Goal: Transaction & Acquisition: Purchase product/service

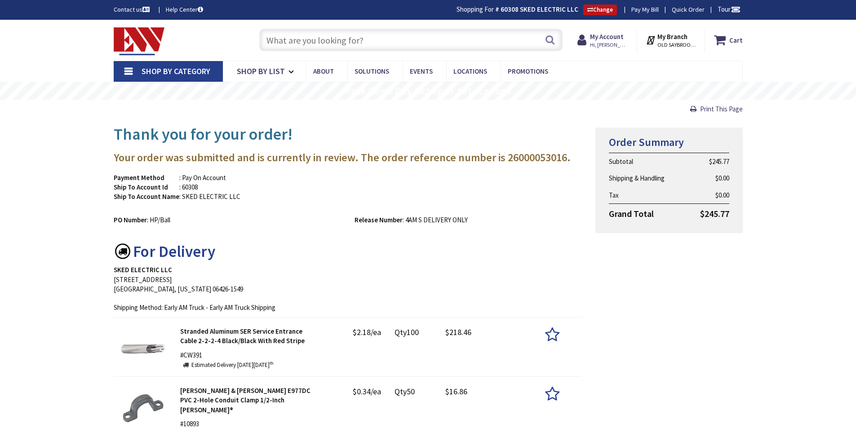
click at [339, 39] on input "text" at bounding box center [410, 40] width 303 height 22
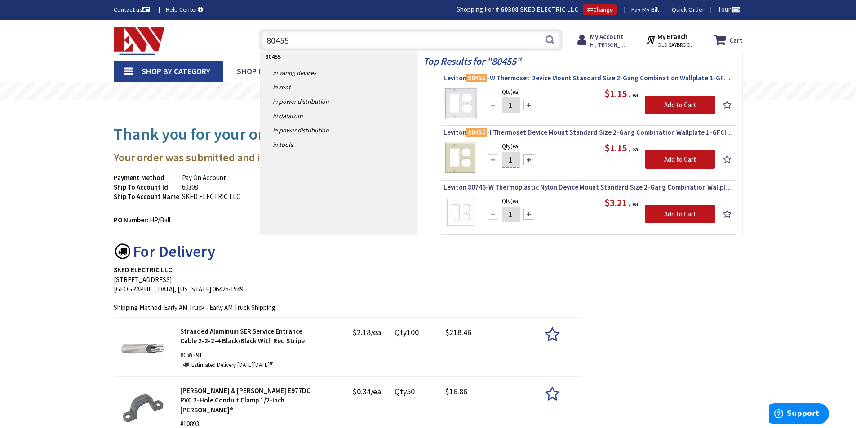
type input "80455"
click at [573, 78] on span "Leviton 80455 -W Thermoset Device Mount Standard Size 2-Gang Combination Wallpl…" at bounding box center [588, 78] width 290 height 9
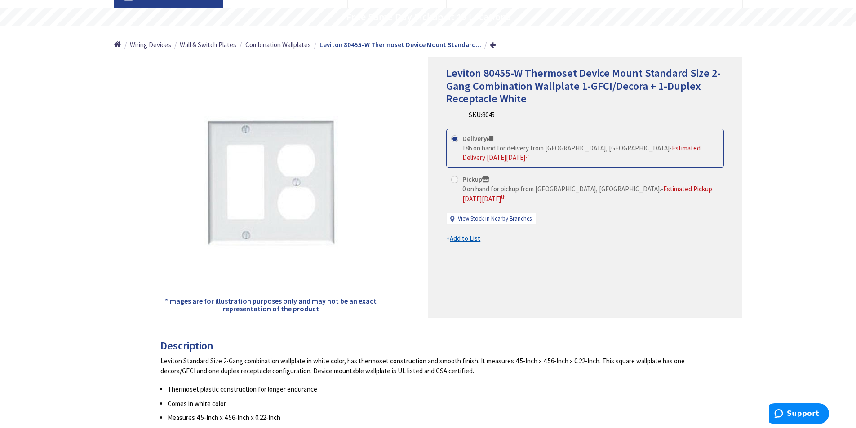
scroll to position [112, 0]
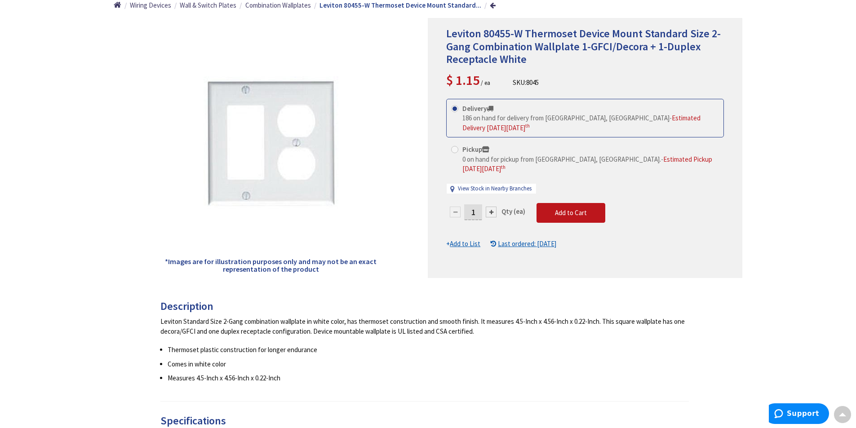
click at [477, 204] on input "1" at bounding box center [473, 212] width 18 height 16
type input "25"
click at [558, 204] on form "This product is Discontinued Delivery 186 on hand for delivery from Middletown,…" at bounding box center [585, 174] width 278 height 150
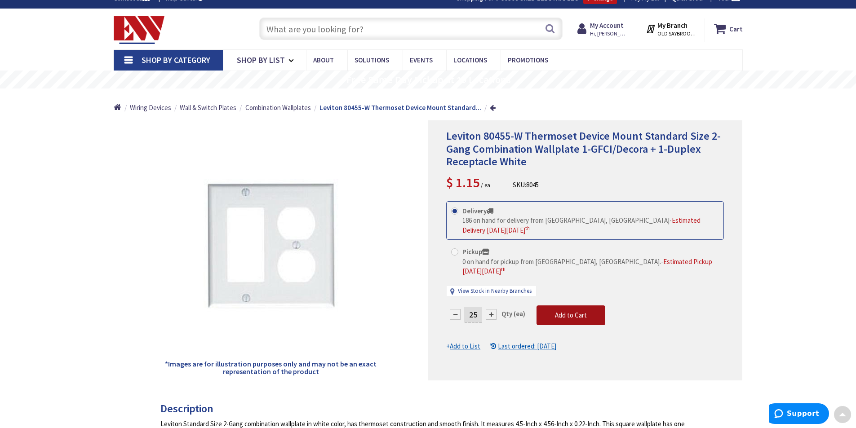
scroll to position [0, 0]
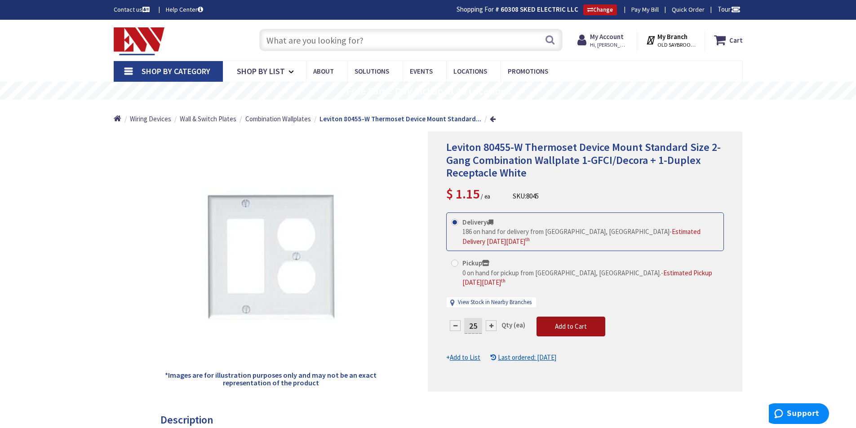
click at [560, 322] on span "Add to Cart" at bounding box center [571, 326] width 32 height 9
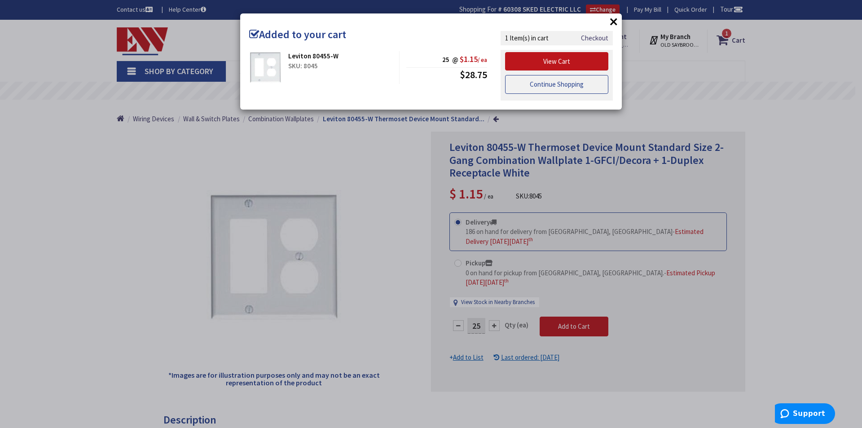
click at [521, 84] on link "Continue Shopping" at bounding box center [556, 84] width 103 height 19
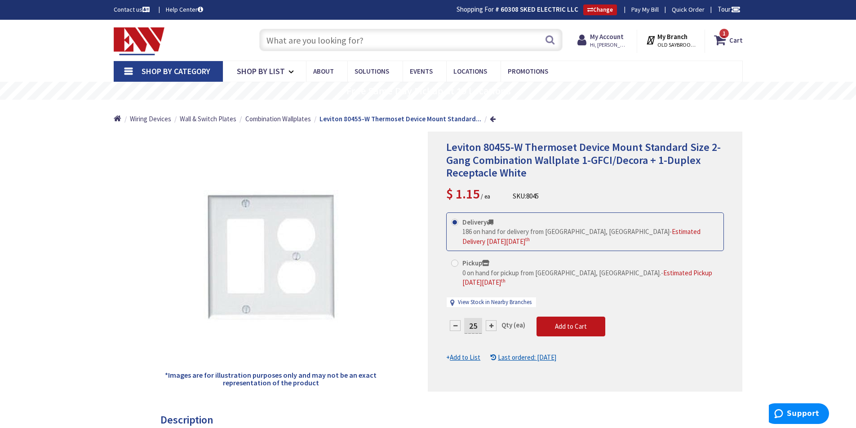
click at [411, 39] on input "text" at bounding box center [410, 40] width 303 height 22
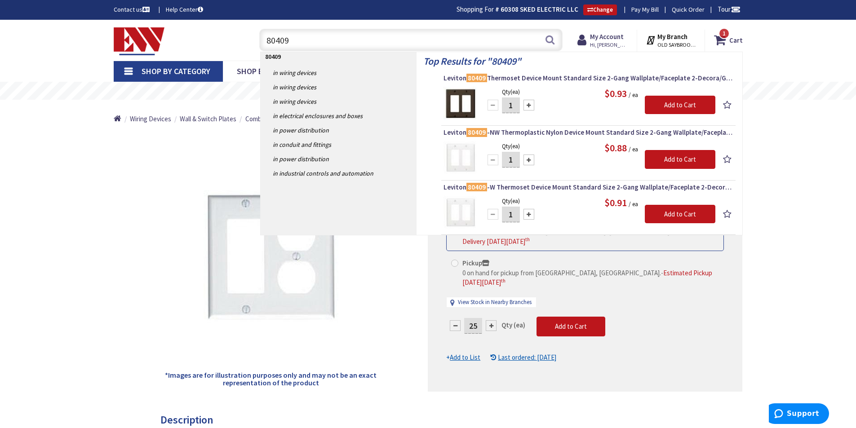
type input "80409"
click at [515, 160] on input "1" at bounding box center [511, 160] width 18 height 16
type input "25"
click at [672, 158] on input "Add to Cart" at bounding box center [680, 159] width 71 height 19
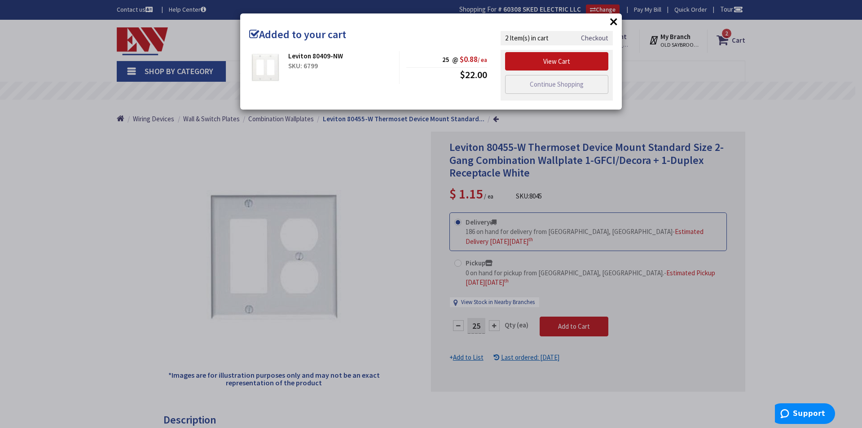
click at [597, 35] on link "Checkout" at bounding box center [594, 37] width 27 height 9
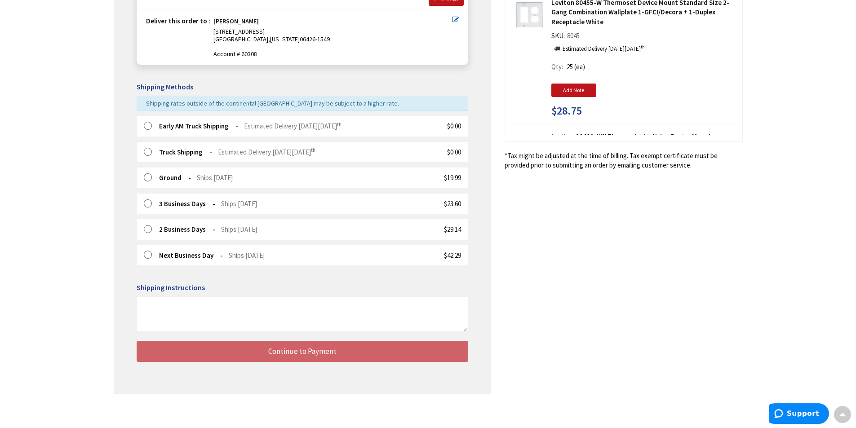
scroll to position [151, 0]
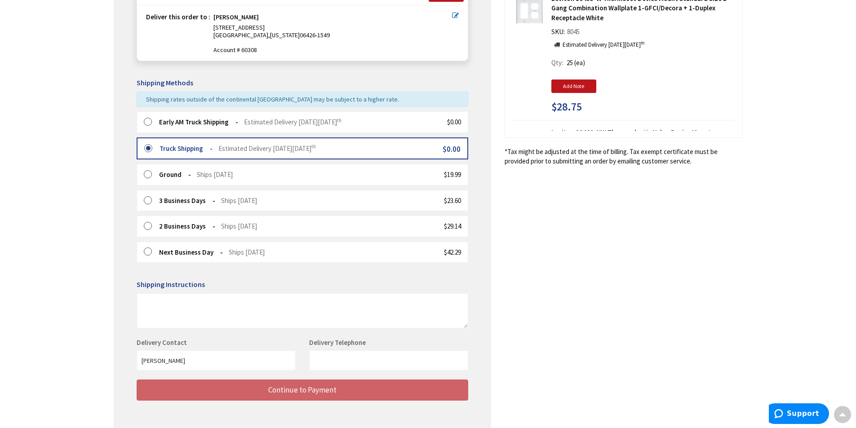
click at [146, 121] on label at bounding box center [151, 122] width 14 height 9
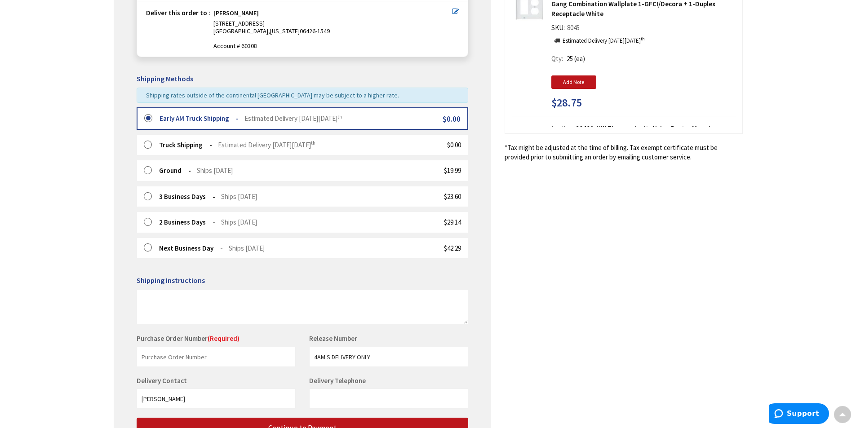
scroll to position [236, 0]
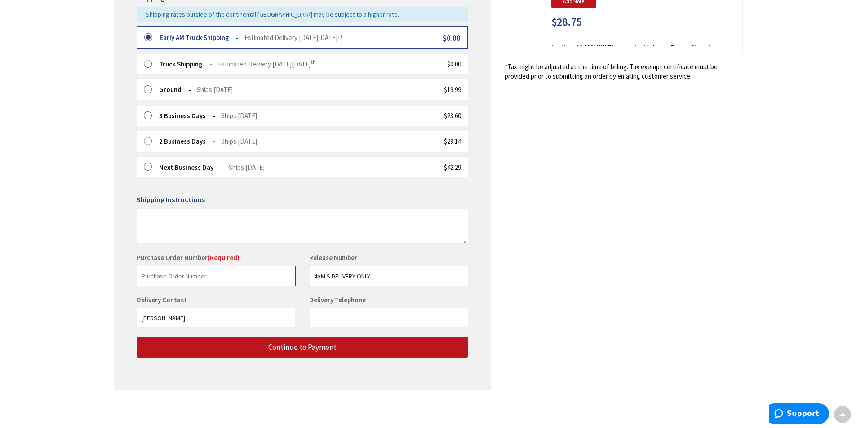
click at [191, 275] on input "text" at bounding box center [216, 276] width 159 height 20
type input "stock"
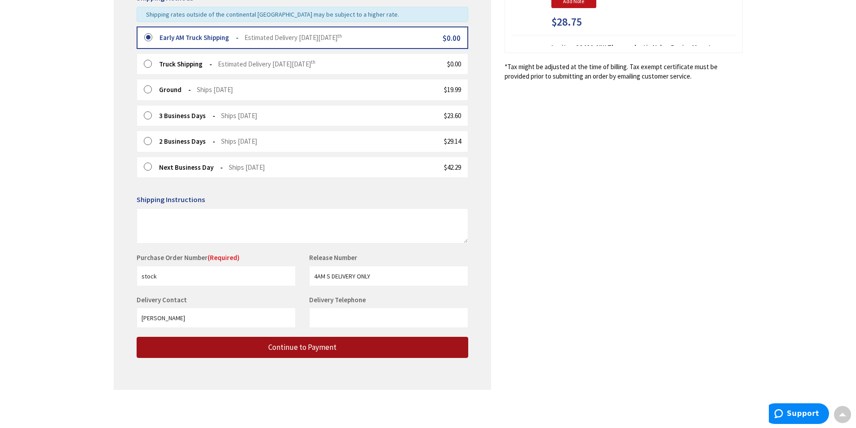
click at [259, 345] on button "Continue to Payment" at bounding box center [303, 347] width 332 height 21
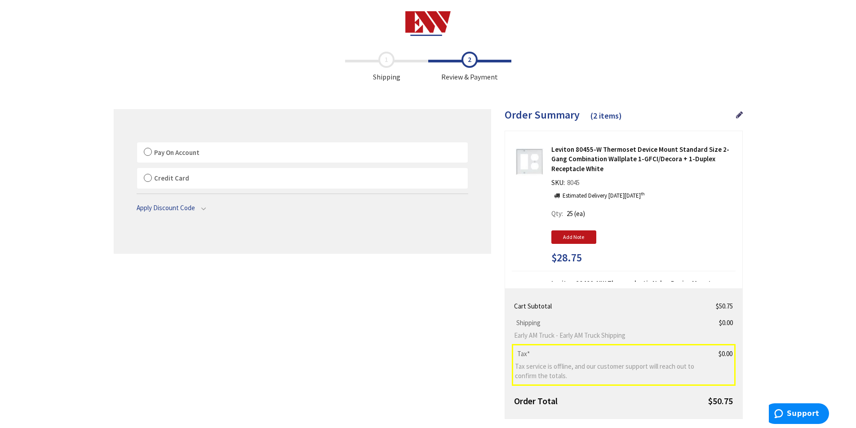
click at [147, 151] on label "Pay On Account" at bounding box center [302, 152] width 331 height 21
click at [137, 144] on input "Pay On Account" at bounding box center [137, 144] width 0 height 0
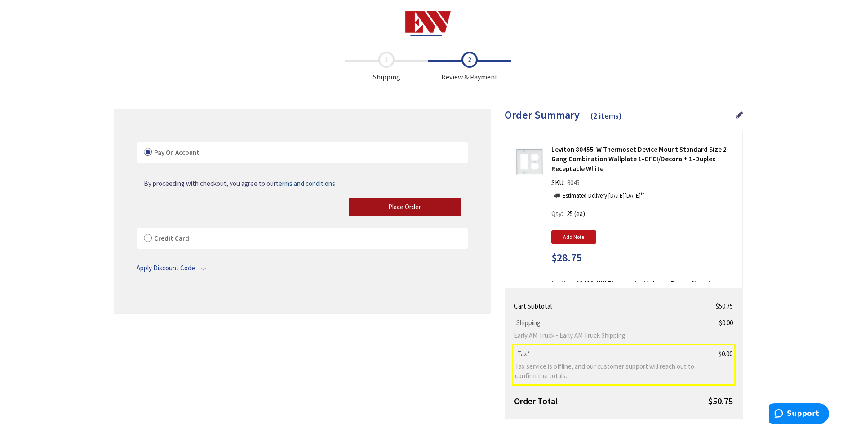
click at [394, 205] on span "Place Order" at bounding box center [404, 207] width 33 height 9
